Goal: Find specific page/section: Find specific page/section

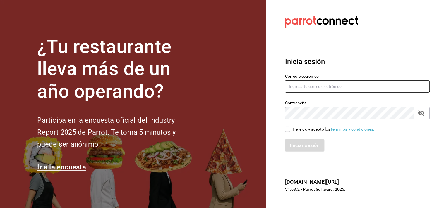
type input "[EMAIL_ADDRESS][DOMAIN_NAME]"
click at [287, 129] on input "He leído y acepto los Términos y condiciones." at bounding box center [287, 129] width 5 height 5
checkbox input "true"
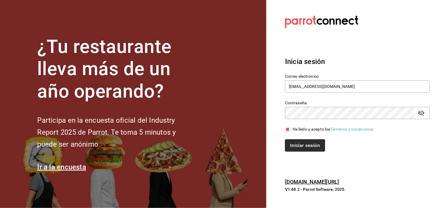
click at [294, 144] on button "Iniciar sesión" at bounding box center [305, 146] width 40 height 12
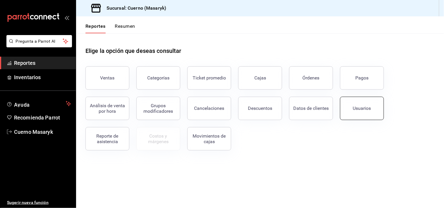
click at [357, 103] on button "Usuarios" at bounding box center [362, 108] width 44 height 23
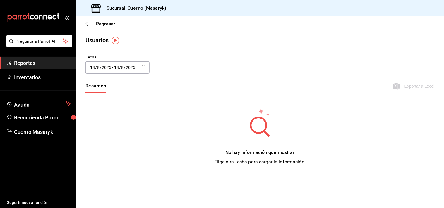
click at [145, 66] on icon "button" at bounding box center [144, 67] width 4 height 4
click at [108, 153] on li "Rango de fechas" at bounding box center [112, 151] width 55 height 13
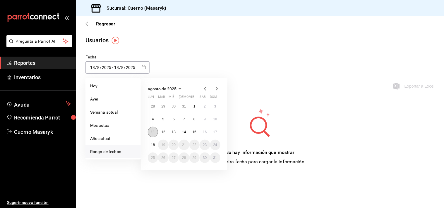
click at [151, 129] on button "11" at bounding box center [153, 132] width 10 height 11
click at [151, 142] on button "18" at bounding box center [153, 145] width 10 height 11
type input "2025-08-11"
type input "11"
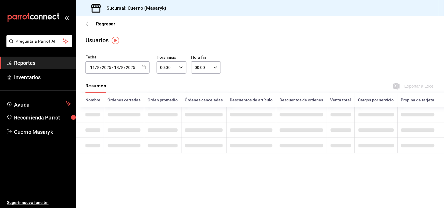
click at [181, 67] on icon "button" at bounding box center [181, 68] width 4 height 4
click at [167, 87] on button "05" at bounding box center [164, 88] width 13 height 12
type input "05:00"
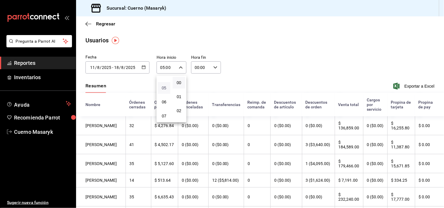
click at [163, 88] on span "05" at bounding box center [164, 88] width 6 height 5
click at [212, 67] on div at bounding box center [222, 104] width 444 height 208
click at [213, 67] on icon "button" at bounding box center [215, 68] width 4 height 4
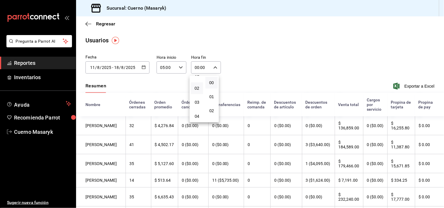
scroll to position [32, 0]
click at [197, 118] on span "05" at bounding box center [196, 120] width 5 height 5
type input "05:00"
click at [269, 69] on div at bounding box center [222, 104] width 444 height 208
click at [414, 84] on span "Exportar a Excel" at bounding box center [415, 86] width 40 height 7
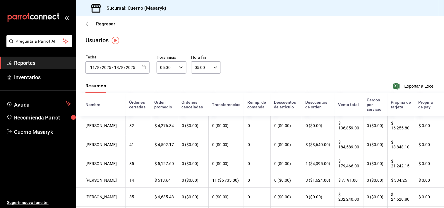
click at [86, 24] on icon "button" at bounding box center [88, 23] width 6 height 5
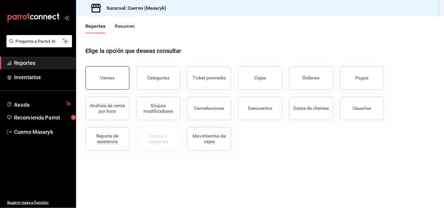
click at [110, 74] on button "Ventas" at bounding box center [107, 77] width 44 height 23
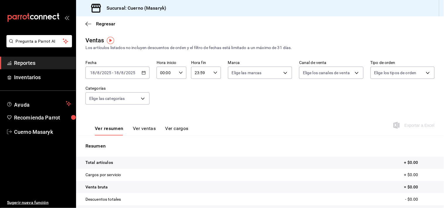
click at [143, 76] on div "2025-08-18 18 / 8 / 2025 - 2025-08-18 18 / 8 / 2025" at bounding box center [117, 73] width 64 height 12
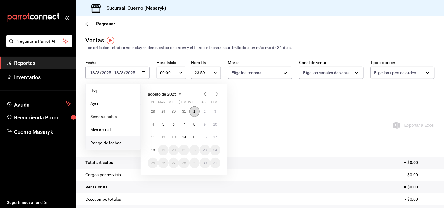
click at [198, 112] on button "1" at bounding box center [194, 112] width 10 height 11
click at [156, 148] on button "18" at bounding box center [153, 150] width 10 height 11
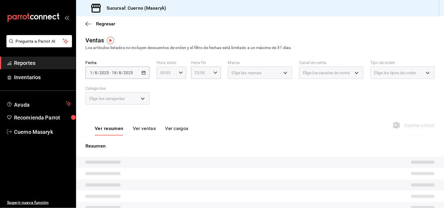
click at [179, 75] on icon "button" at bounding box center [181, 73] width 4 height 4
click at [163, 129] on div at bounding box center [222, 104] width 444 height 208
click at [176, 71] on div "00:00 Hora inicio" at bounding box center [172, 73] width 30 height 12
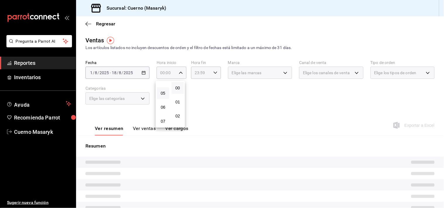
click at [163, 89] on button "05" at bounding box center [163, 94] width 12 height 12
type input "05:00"
click at [213, 71] on div at bounding box center [222, 104] width 444 height 208
click at [214, 73] on \(Stroke\) "button" at bounding box center [216, 73] width 4 height 2
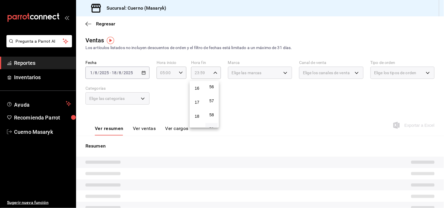
scroll to position [59, 0]
click at [197, 84] on span "04" at bounding box center [196, 85] width 5 height 5
type input "04:59"
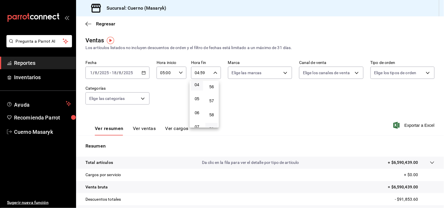
click at [153, 102] on div at bounding box center [222, 104] width 444 height 208
